Goal: Task Accomplishment & Management: Manage account settings

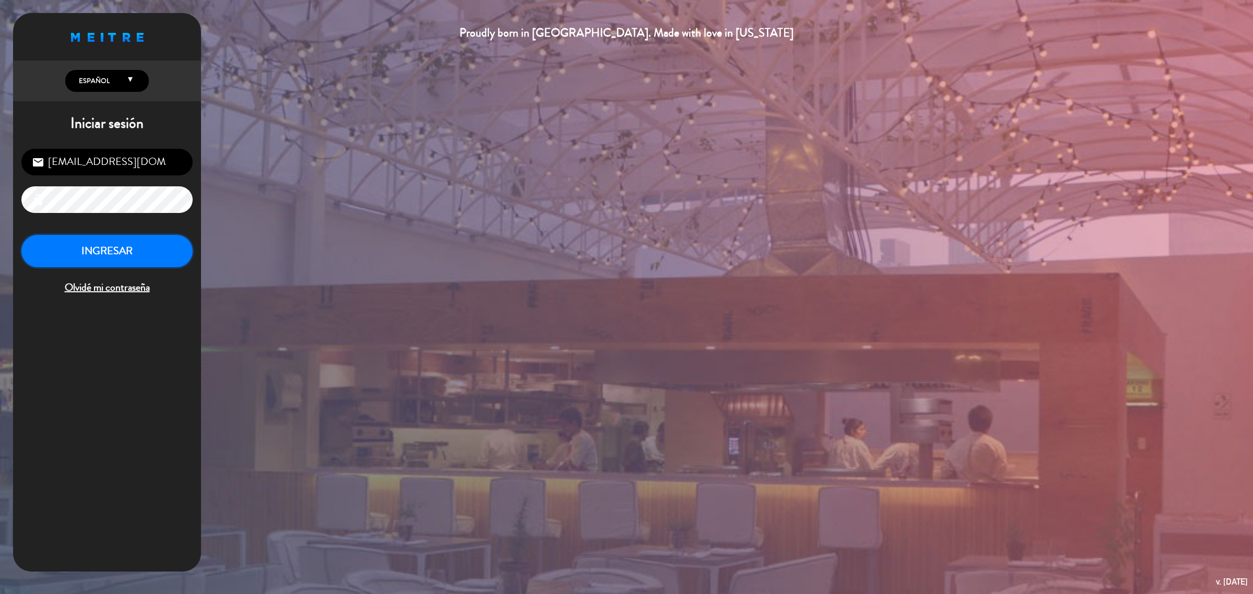
click at [168, 250] on button "INGRESAR" at bounding box center [106, 251] width 171 height 33
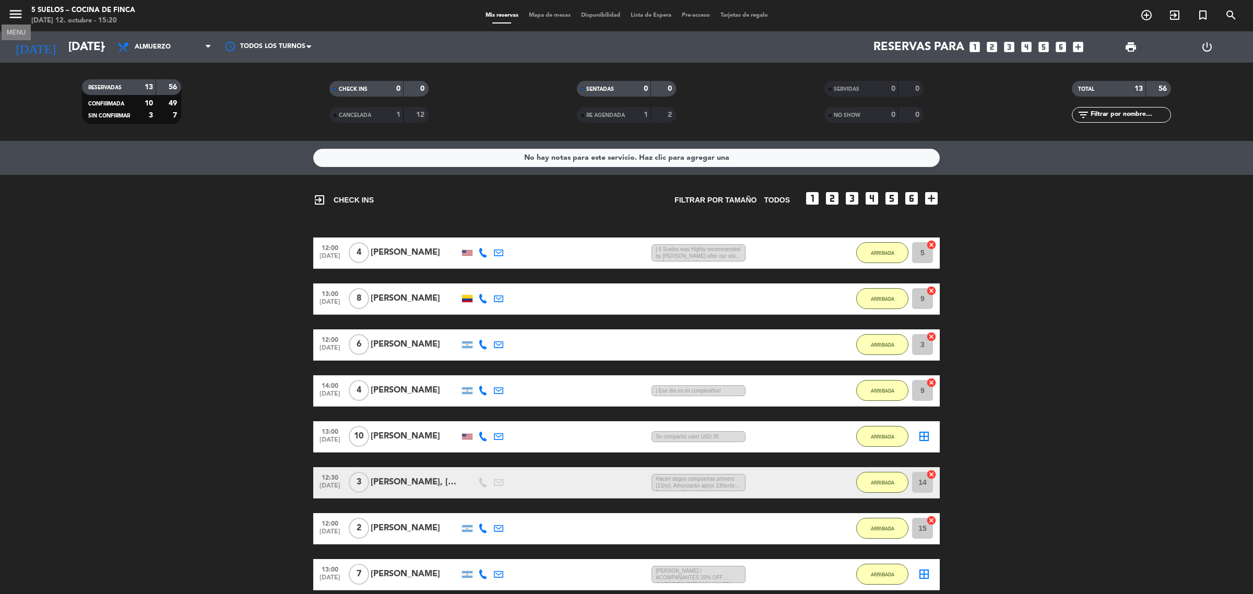
click at [8, 21] on icon "menu" at bounding box center [16, 14] width 16 height 16
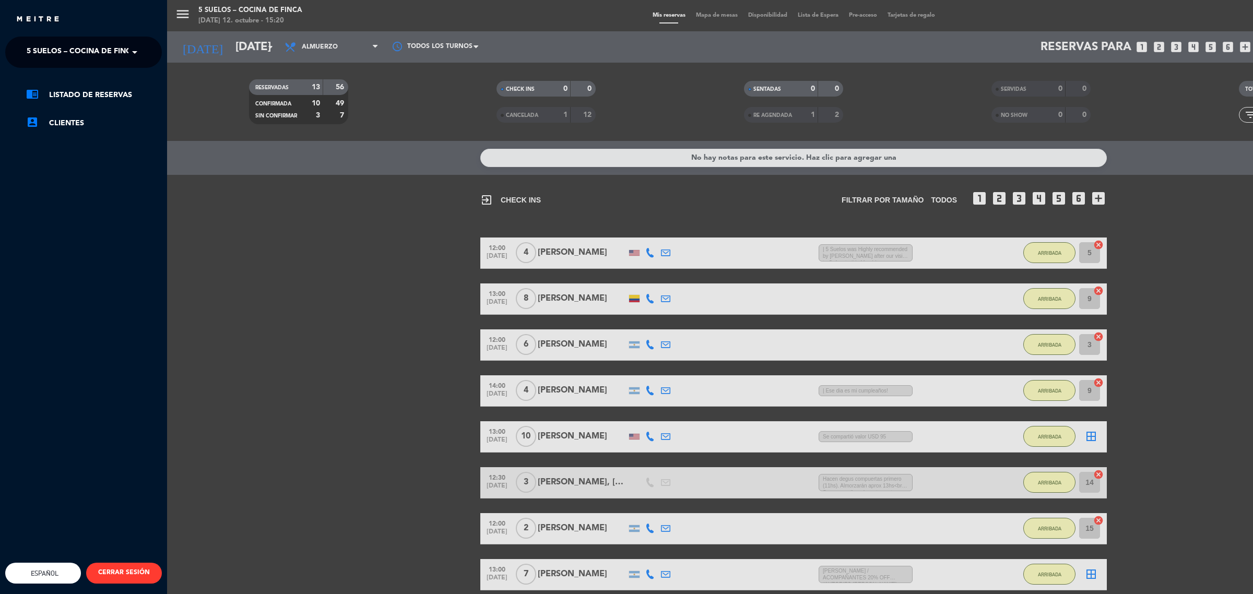
click at [48, 58] on span "5 SUELOS – COCINA DE FINCA" at bounding box center [82, 52] width 110 height 22
click at [58, 98] on span "FINCA VICTORIA – TURISMO" at bounding box center [61, 96] width 101 height 12
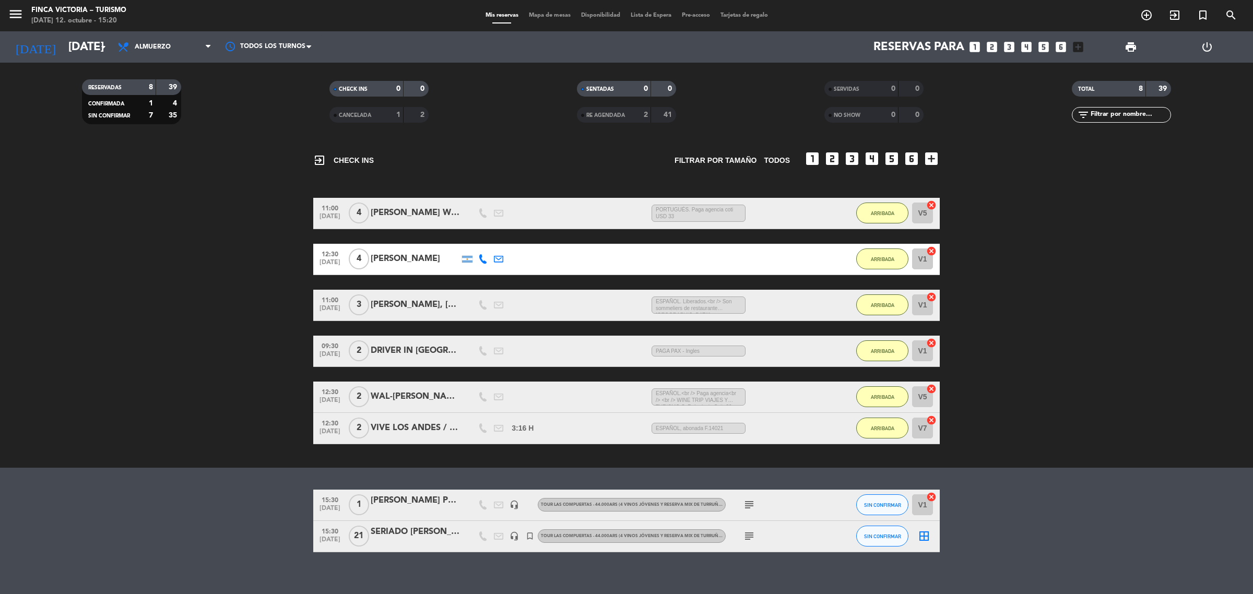
scroll to position [49, 0]
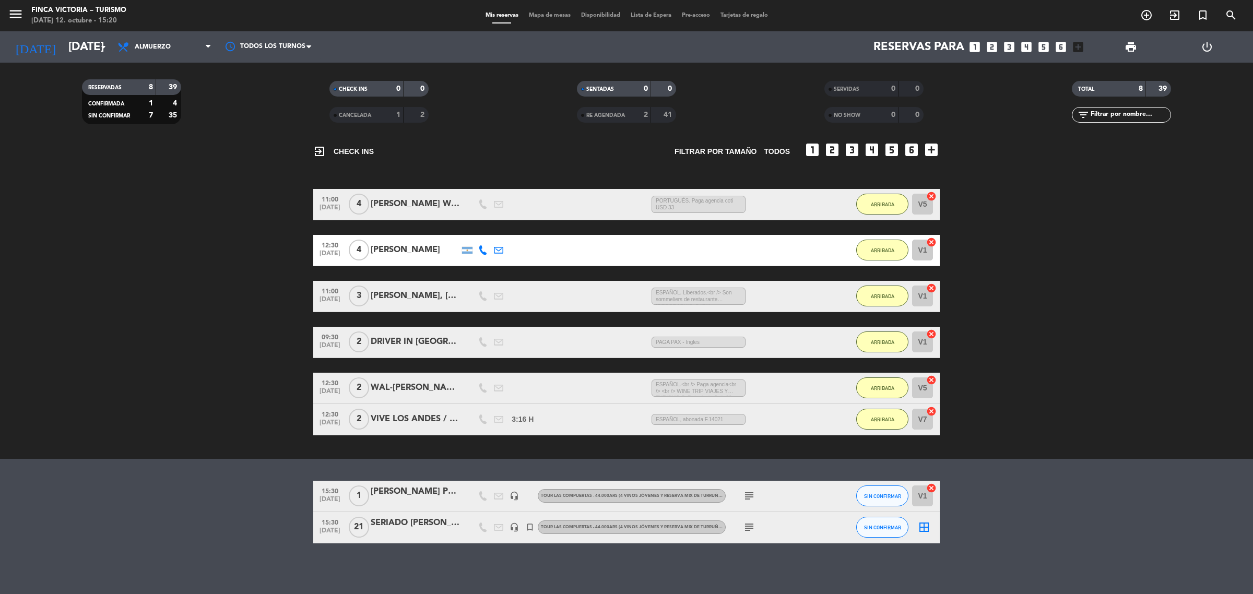
click at [752, 521] on icon "subject" at bounding box center [749, 527] width 13 height 13
click at [983, 507] on bookings-row "15:30 [DATE] 1 [PERSON_NAME] PERIODISTA headset_mic TOUR LAS COMPUERTAS - 44.00…" at bounding box center [626, 512] width 1253 height 63
